Goal: Navigation & Orientation: Find specific page/section

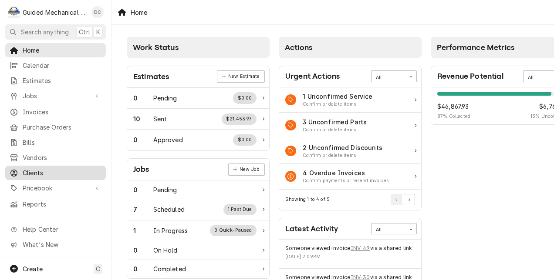
click at [47, 169] on span "Clients" at bounding box center [62, 173] width 79 height 9
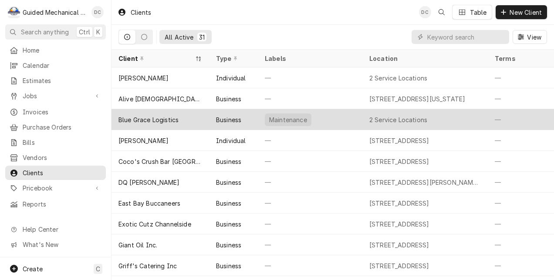
click at [181, 117] on div "Blue Grace Logistics" at bounding box center [160, 119] width 98 height 21
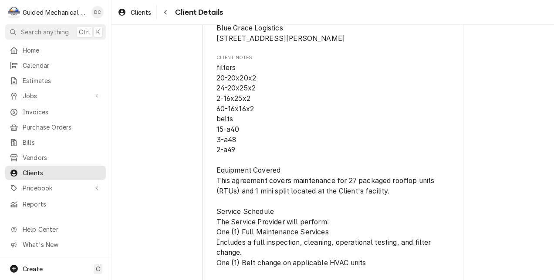
scroll to position [113, 0]
